Goal: Transaction & Acquisition: Subscribe to service/newsletter

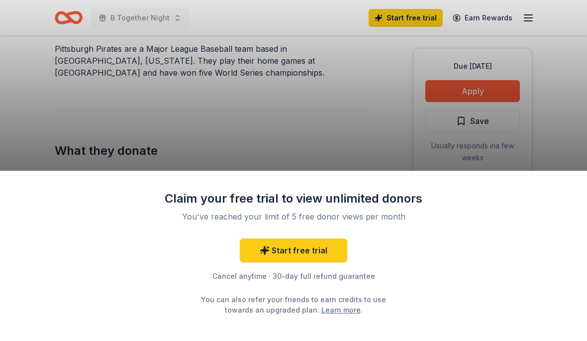
scroll to position [318, 0]
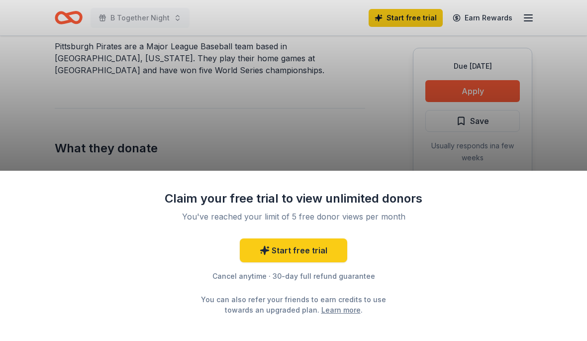
click at [495, 94] on div "Claim your free trial to view unlimited donors You've reached your limit of 5 f…" at bounding box center [293, 170] width 587 height 341
click at [472, 97] on div "Claim your free trial to view unlimited donors You've reached your limit of 5 f…" at bounding box center [293, 170] width 587 height 341
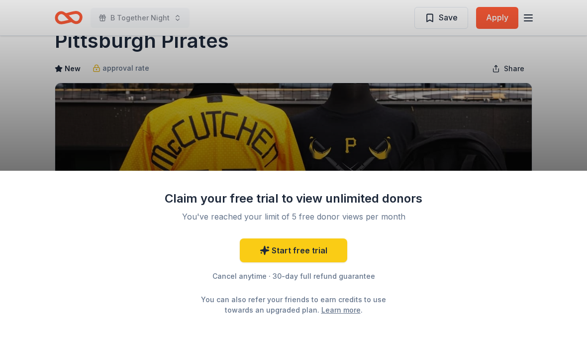
scroll to position [0, 0]
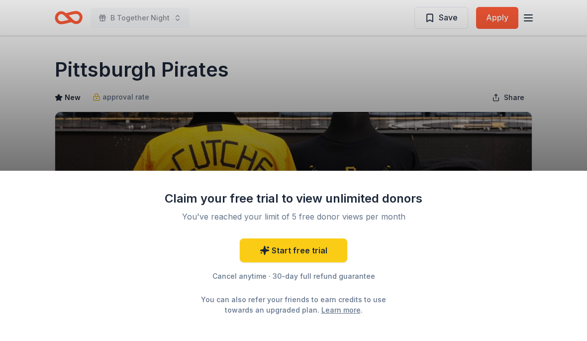
click at [498, 22] on div "Claim your free trial to view unlimited donors You've reached your limit of 5 f…" at bounding box center [293, 170] width 587 height 341
click at [497, 17] on div "Claim your free trial to view unlimited donors You've reached your limit of 5 f…" at bounding box center [293, 170] width 587 height 341
click at [509, 22] on div "Claim your free trial to view unlimited donors You've reached your limit of 5 f…" at bounding box center [293, 170] width 587 height 341
click at [508, 22] on div "Claim your free trial to view unlimited donors You've reached your limit of 5 f…" at bounding box center [293, 170] width 587 height 341
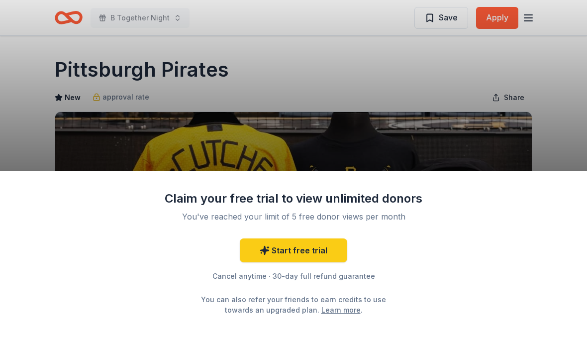
click at [503, 15] on div "Claim your free trial to view unlimited donors You've reached your limit of 5 f…" at bounding box center [293, 170] width 587 height 341
click at [508, 28] on div "Claim your free trial to view unlimited donors You've reached your limit of 5 f…" at bounding box center [293, 170] width 587 height 341
click at [504, 24] on div "Claim your free trial to view unlimited donors You've reached your limit of 5 f…" at bounding box center [293, 170] width 587 height 341
click at [487, 23] on div "Claim your free trial to view unlimited donors You've reached your limit of 5 f…" at bounding box center [293, 170] width 587 height 341
click at [504, 22] on div "Claim your free trial to view unlimited donors You've reached your limit of 5 f…" at bounding box center [293, 170] width 587 height 341
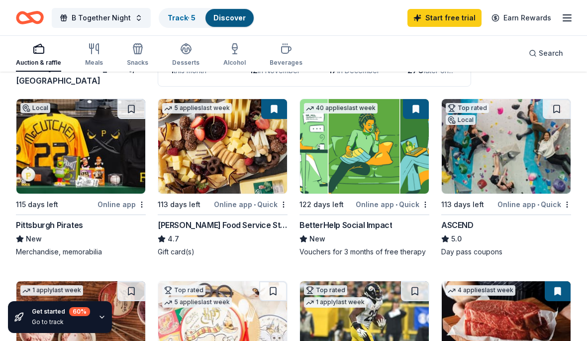
scroll to position [85, 0]
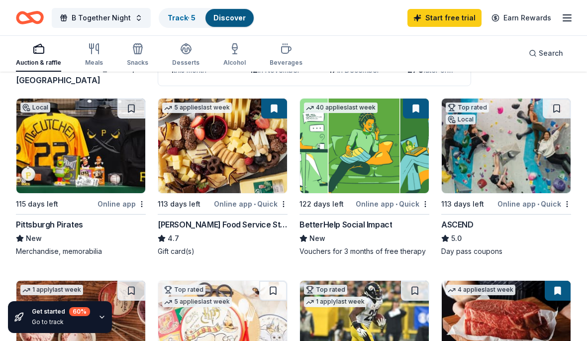
click at [100, 181] on img at bounding box center [80, 146] width 129 height 95
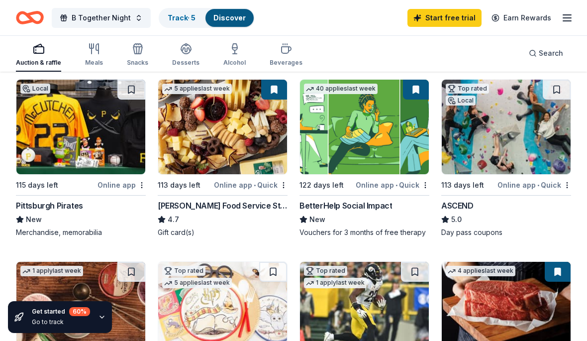
click at [124, 187] on div "Online app" at bounding box center [122, 185] width 48 height 12
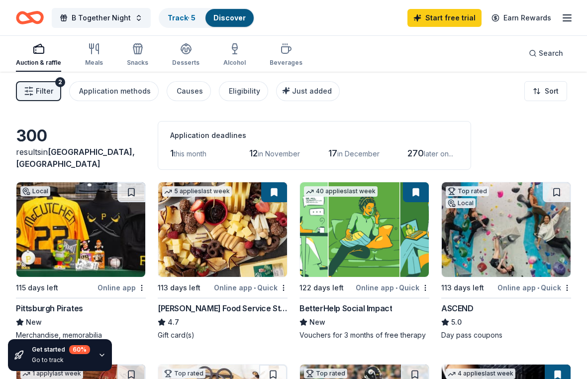
scroll to position [0, 0]
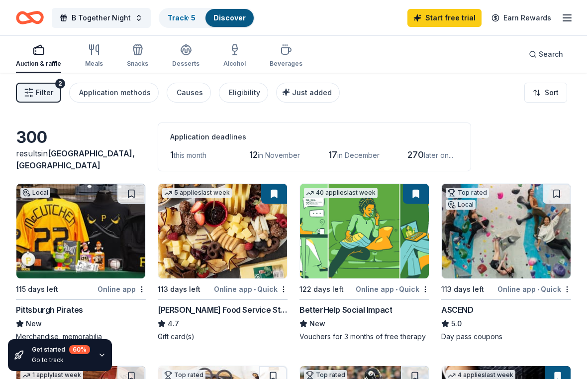
click at [523, 2] on div "B Together Night Track · 5 Discover Start free trial Earn Rewards" at bounding box center [293, 17] width 587 height 35
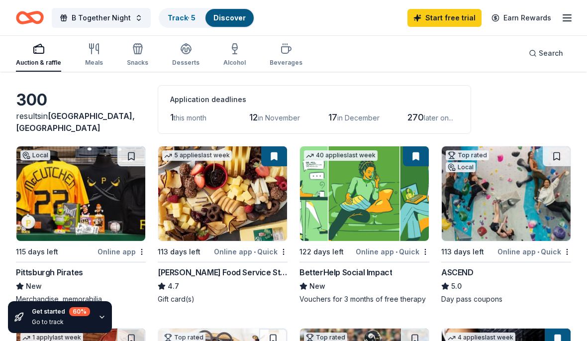
scroll to position [38, 0]
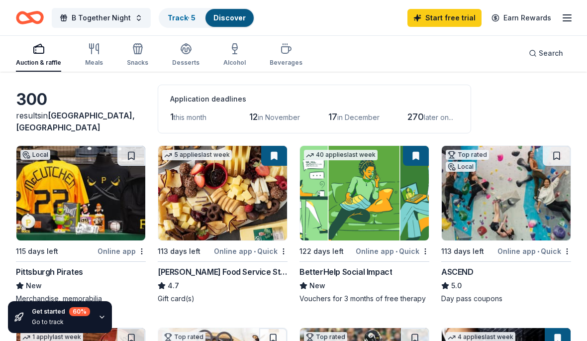
click at [112, 210] on img at bounding box center [80, 193] width 129 height 95
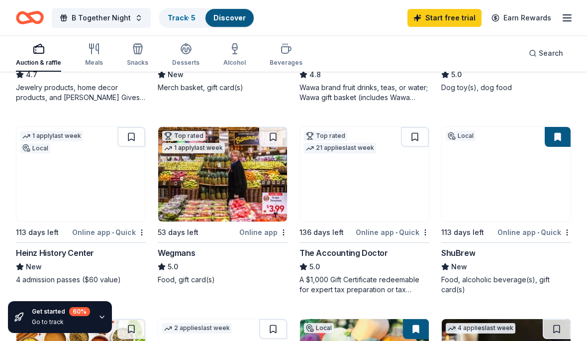
scroll to position [624, 0]
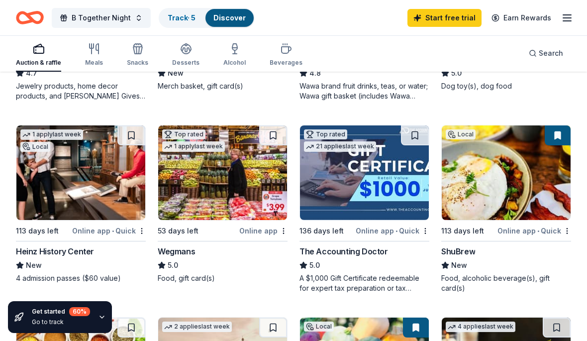
click at [263, 207] on img at bounding box center [222, 172] width 129 height 95
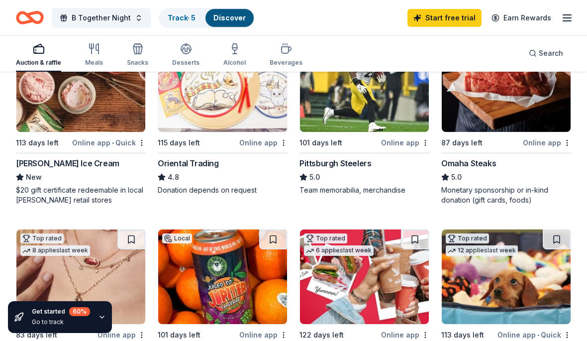
scroll to position [263, 0]
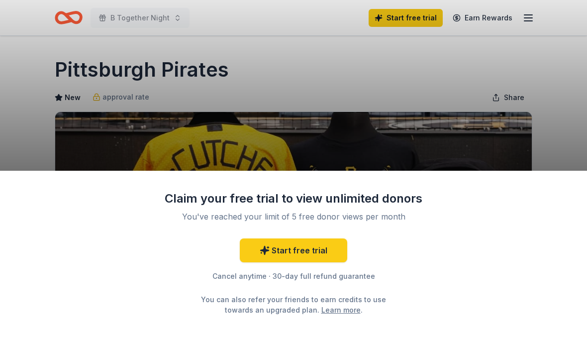
click at [432, 87] on div "Claim your free trial to view unlimited donors You've reached your limit of 5 f…" at bounding box center [293, 170] width 587 height 341
click at [481, 83] on div "Claim your free trial to view unlimited donors You've reached your limit of 5 f…" at bounding box center [293, 170] width 587 height 341
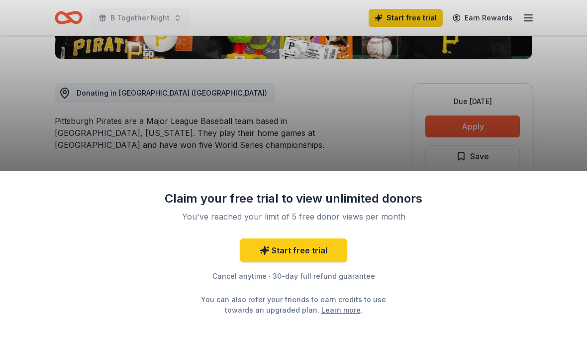
scroll to position [246, 0]
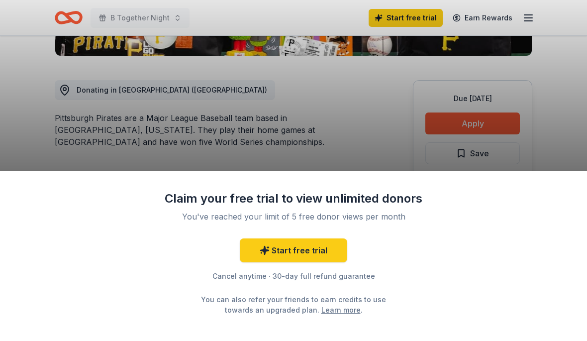
click at [495, 123] on div "Claim your free trial to view unlimited donors You've reached your limit of 5 f…" at bounding box center [293, 170] width 587 height 341
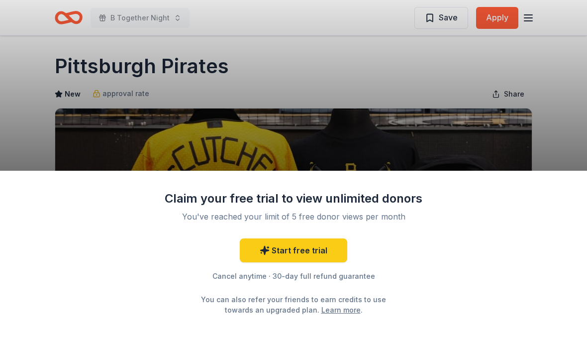
scroll to position [0, 0]
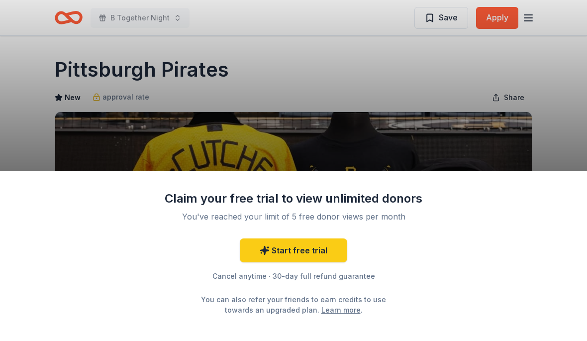
click at [499, 20] on div "Claim your free trial to view unlimited donors You've reached your limit of 5 f…" at bounding box center [293, 170] width 587 height 341
click at [501, 18] on div "Claim your free trial to view unlimited donors You've reached your limit of 5 f…" at bounding box center [293, 170] width 587 height 341
click at [504, 25] on div "Claim your free trial to view unlimited donors You've reached your limit of 5 f…" at bounding box center [293, 170] width 587 height 341
click at [503, 22] on div "Claim your free trial to view unlimited donors You've reached your limit of 5 f…" at bounding box center [293, 170] width 587 height 341
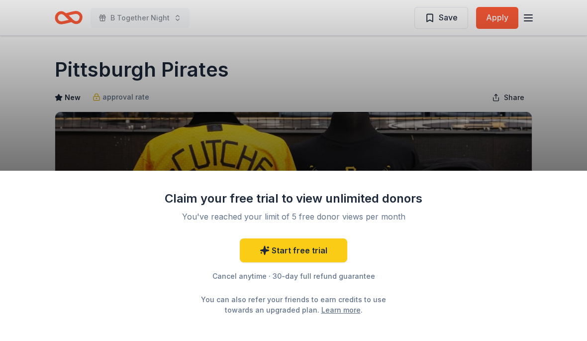
click at [503, 22] on div "Claim your free trial to view unlimited donors You've reached your limit of 5 f…" at bounding box center [293, 170] width 587 height 341
click at [510, 23] on div "Claim your free trial to view unlimited donors You've reached your limit of 5 f…" at bounding box center [293, 170] width 587 height 341
click at [500, 19] on div "Claim your free trial to view unlimited donors You've reached your limit of 5 f…" at bounding box center [293, 170] width 587 height 341
click at [414, 144] on div "Claim your free trial to view unlimited donors You've reached your limit of 5 f…" at bounding box center [293, 170] width 587 height 341
click at [451, 132] on div "Claim your free trial to view unlimited donors You've reached your limit of 5 f…" at bounding box center [293, 170] width 587 height 341
